Goal: Task Accomplishment & Management: Complete application form

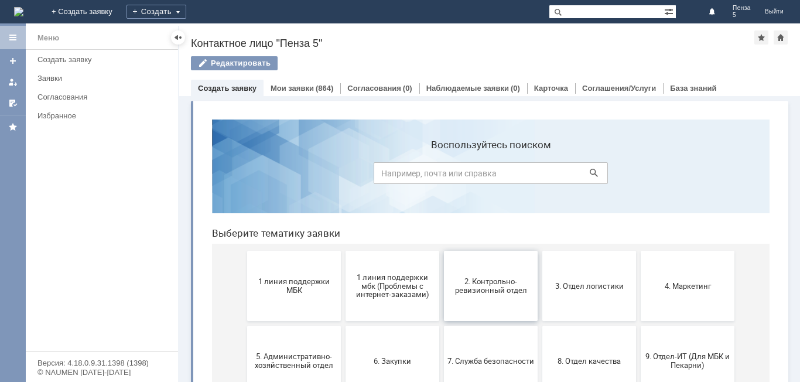
click at [463, 297] on button "2. Контрольно-ревизионный отдел" at bounding box center [491, 286] width 94 height 70
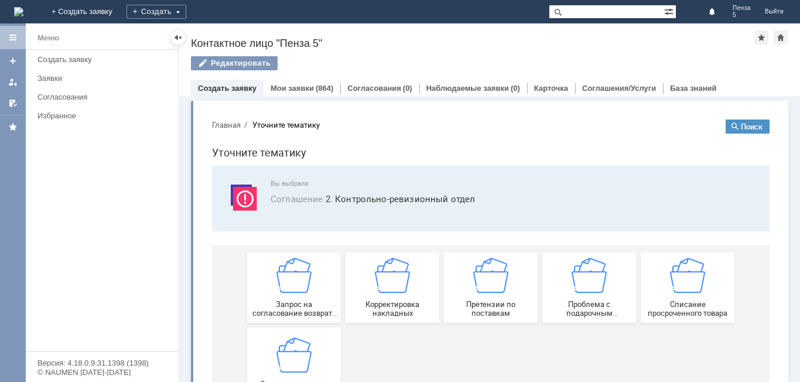
click at [254, 87] on link "Создать заявку" at bounding box center [227, 88] width 59 height 9
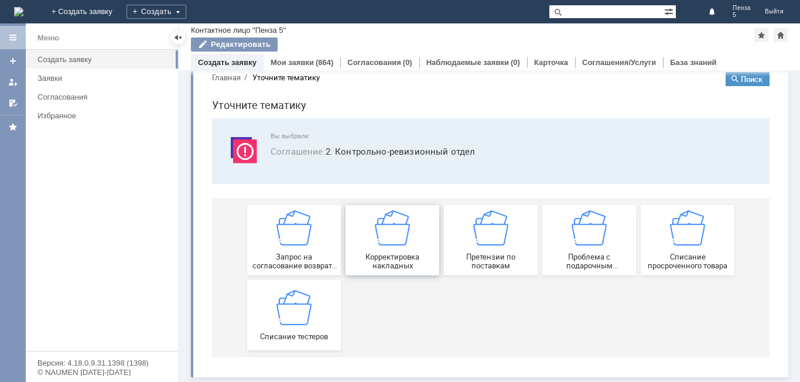
scroll to position [22, 0]
click at [310, 309] on div "Списание тестеров" at bounding box center [294, 314] width 87 height 51
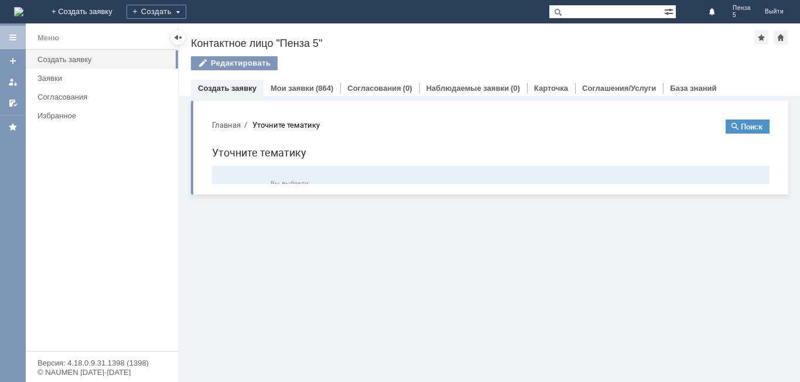
scroll to position [0, 0]
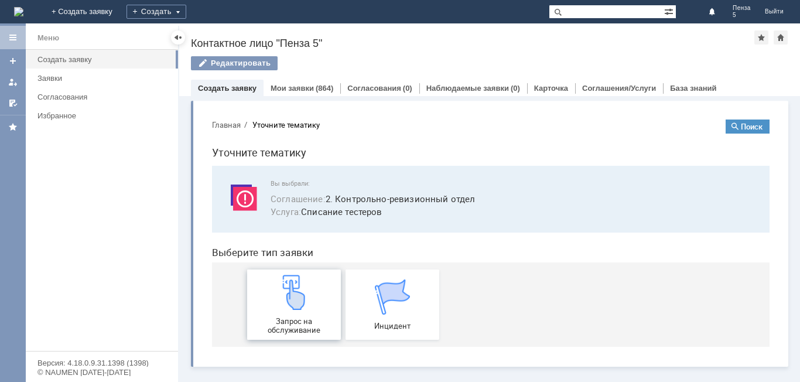
click at [303, 324] on span "Запрос на обслуживание" at bounding box center [294, 326] width 87 height 18
click at [300, 92] on link "Мои заявки" at bounding box center [292, 88] width 43 height 9
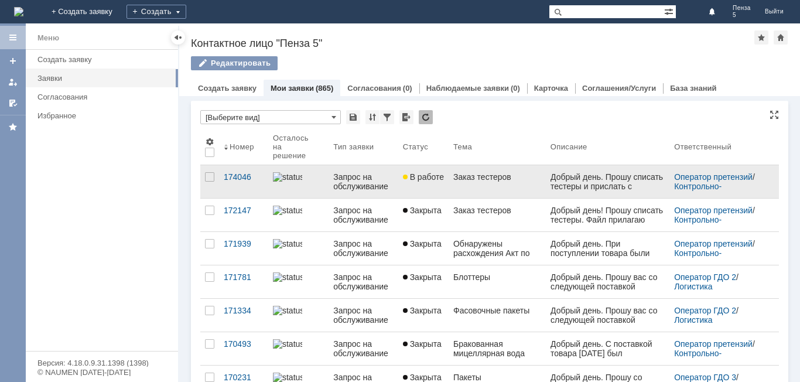
click at [395, 183] on link "Запрос на обслуживание" at bounding box center [363, 181] width 69 height 33
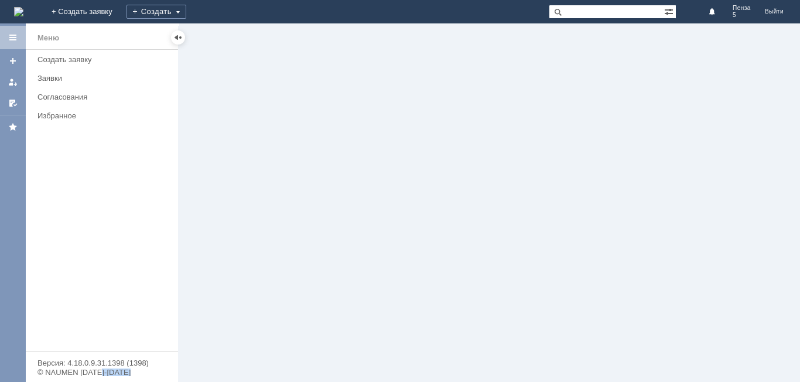
click at [395, 183] on div at bounding box center [489, 202] width 621 height 358
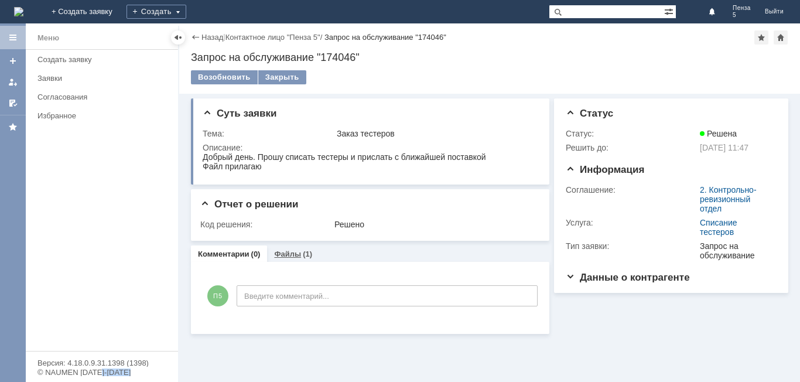
click at [298, 257] on link "Файлы" at bounding box center [287, 253] width 27 height 9
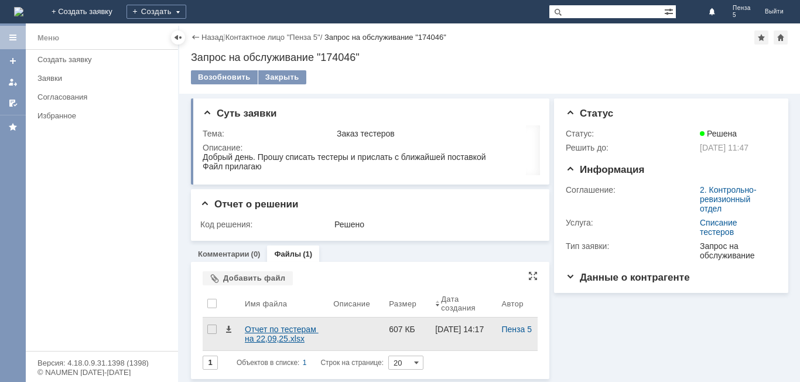
click at [292, 332] on div "Отчет по тестерам на 22,09,25.xlsx" at bounding box center [284, 333] width 79 height 19
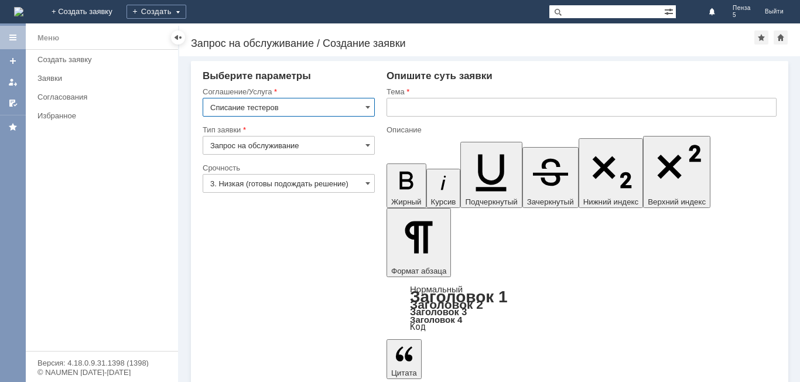
click at [456, 107] on input "text" at bounding box center [581, 107] width 390 height 19
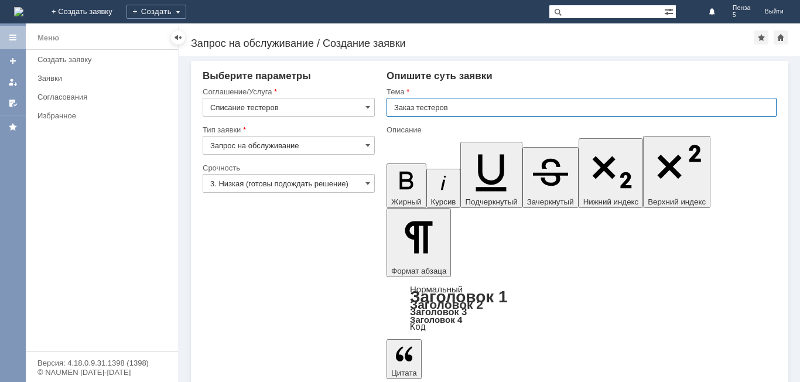
type input "Заказ тестеров"
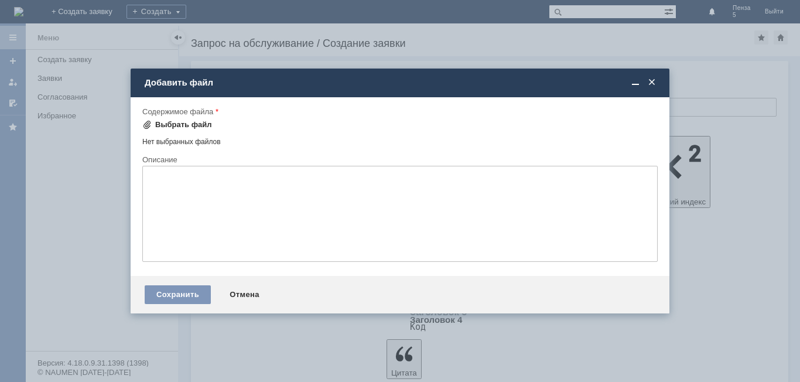
click at [172, 123] on div "Выбрать файл" at bounding box center [183, 124] width 57 height 9
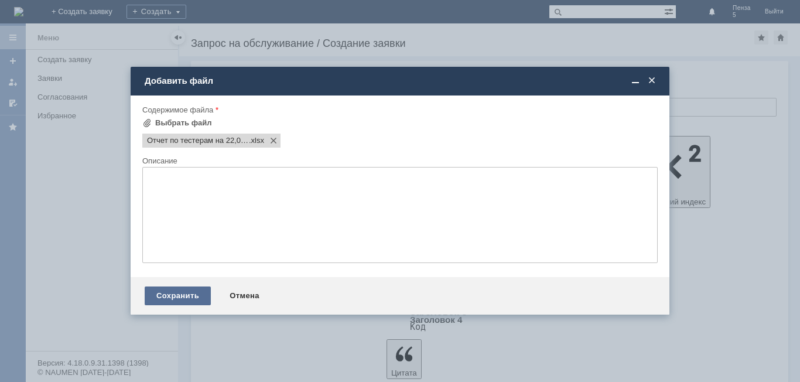
click at [196, 295] on div "Сохранить" at bounding box center [178, 295] width 66 height 19
